Goal: Task Accomplishment & Management: Complete application form

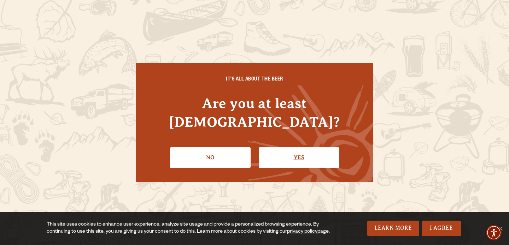
click at [291, 152] on link "Yes" at bounding box center [299, 157] width 81 height 20
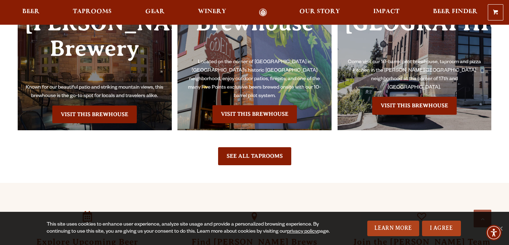
scroll to position [1426, 0]
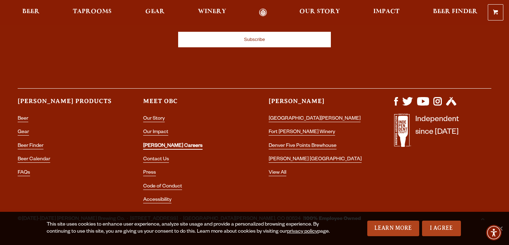
click at [162, 143] on link "[PERSON_NAME] Careers" at bounding box center [172, 146] width 59 height 6
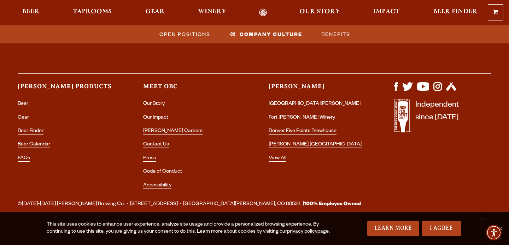
scroll to position [1394, 0]
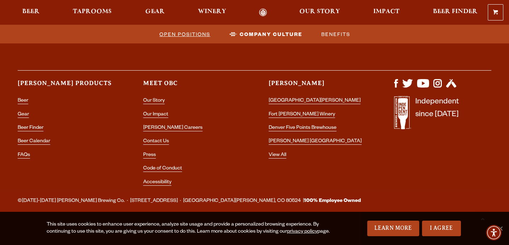
click at [181, 34] on span "Open Positions" at bounding box center [184, 34] width 51 height 10
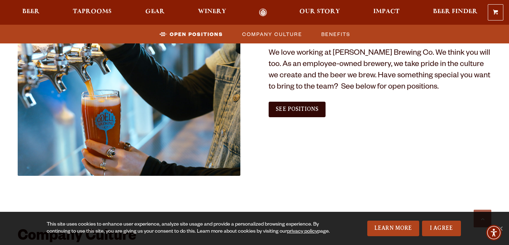
scroll to position [429, 0]
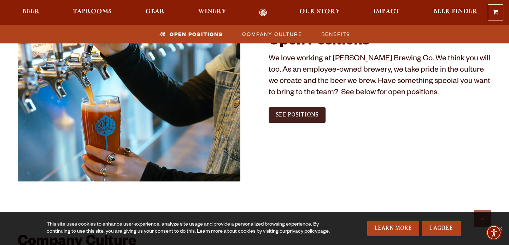
click at [280, 111] on link "See Positions" at bounding box center [296, 115] width 57 height 16
